Goal: Use online tool/utility: Utilize a website feature to perform a specific function

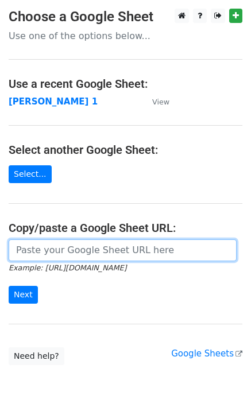
click at [64, 254] on input "url" at bounding box center [123, 250] width 228 height 22
type input "[URL][DOMAIN_NAME]"
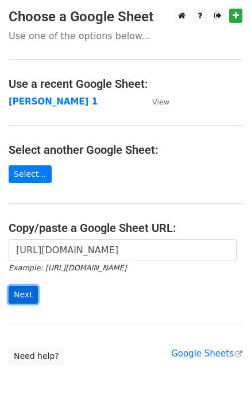
click at [22, 292] on input "Next" at bounding box center [23, 295] width 29 height 18
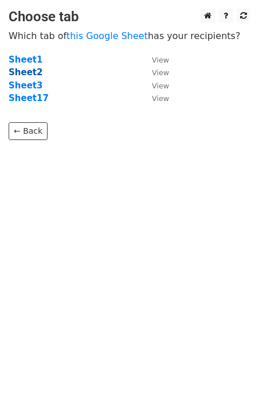
click at [24, 68] on strong "Sheet2" at bounding box center [26, 72] width 34 height 10
